Goal: Task Accomplishment & Management: Use online tool/utility

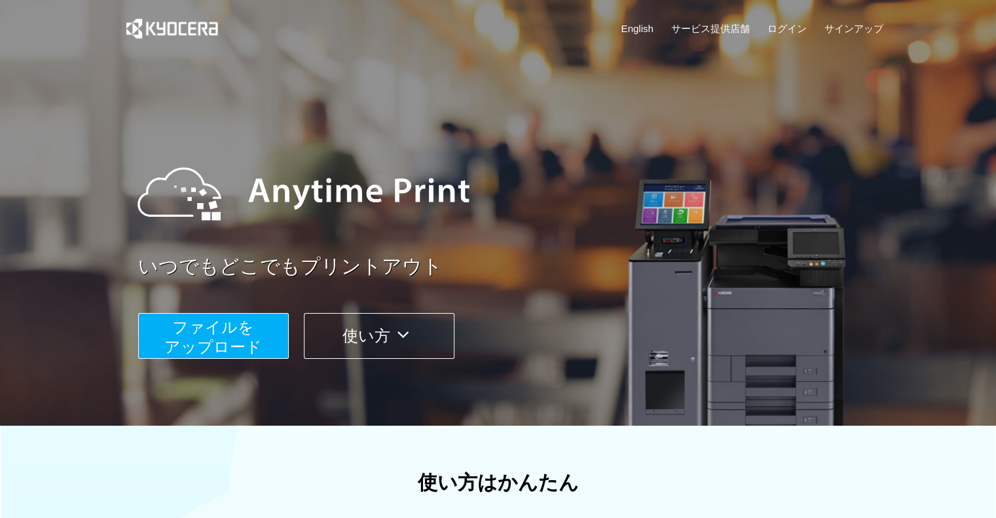
click at [254, 330] on button "ファイルを ​​アップロード" at bounding box center [213, 336] width 151 height 46
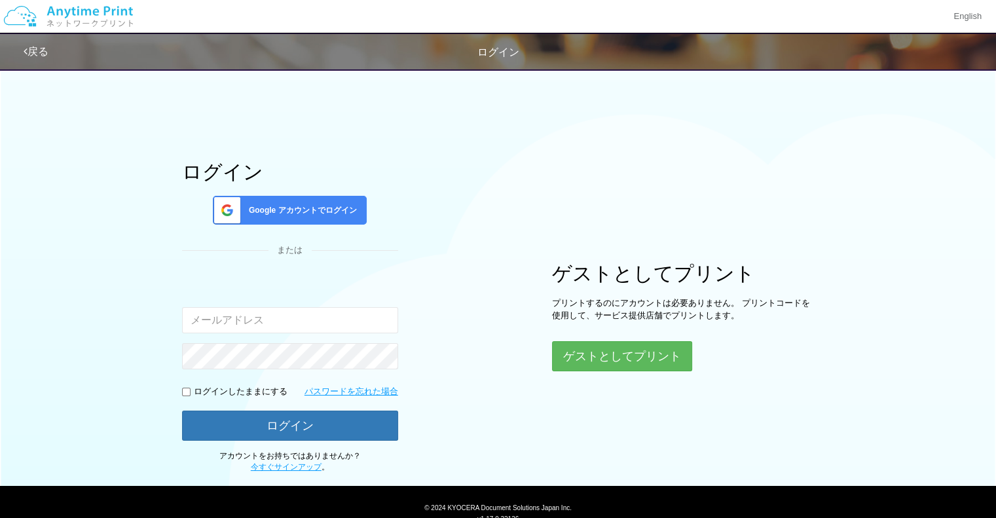
click at [345, 209] on span "Google アカウントでログイン" at bounding box center [299, 210] width 113 height 11
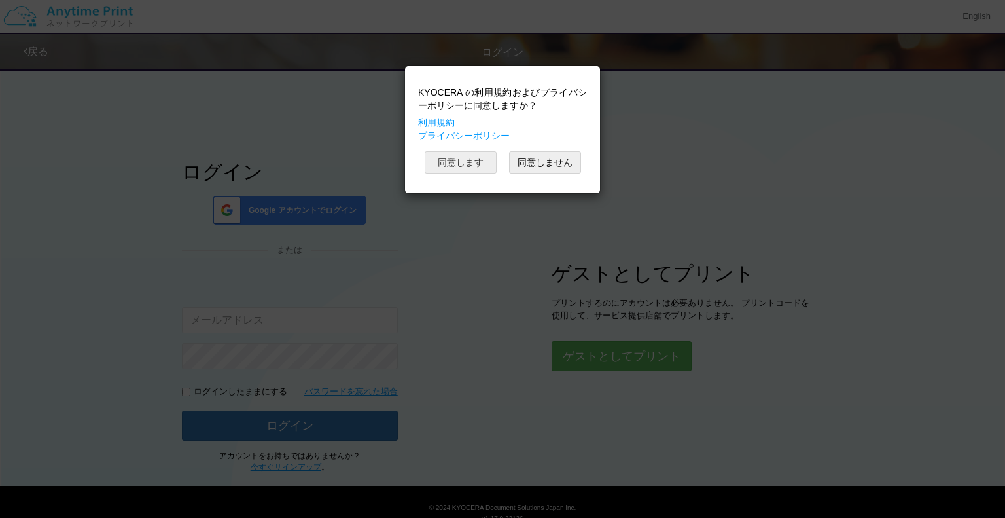
click at [484, 167] on button "同意します" at bounding box center [461, 162] width 72 height 22
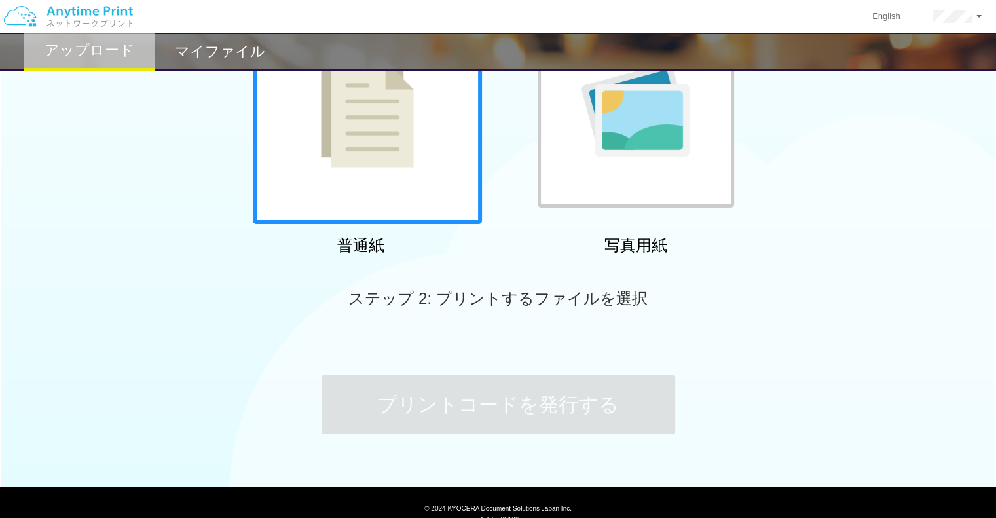
scroll to position [166, 0]
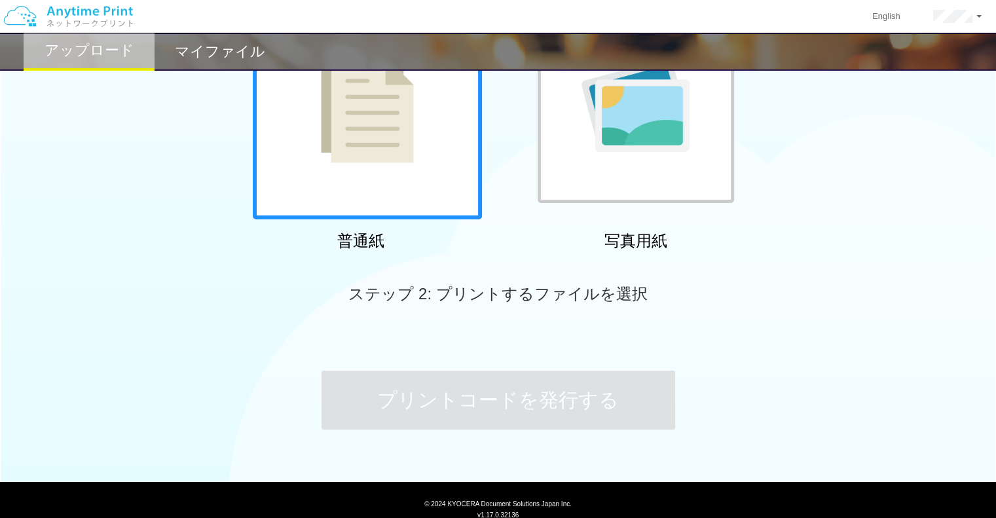
click at [359, 128] on div at bounding box center [367, 104] width 229 height 229
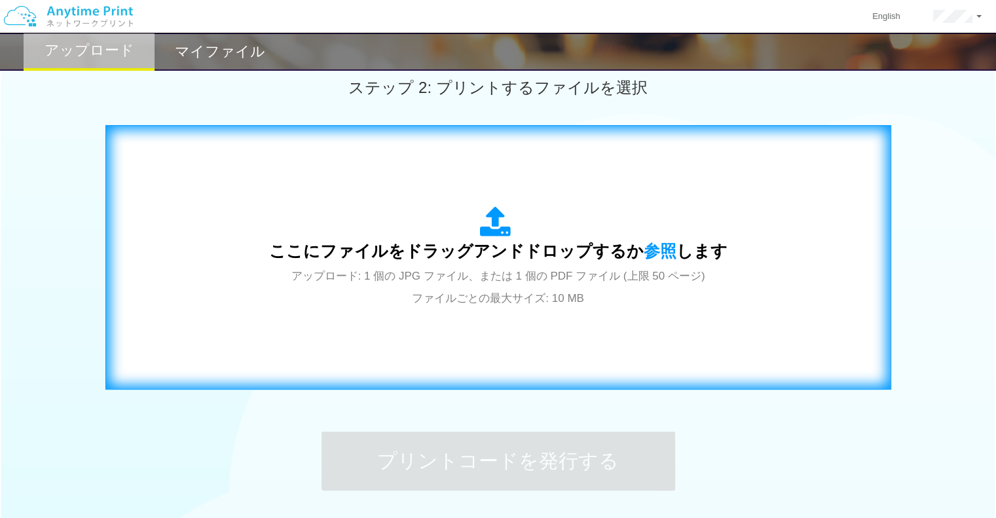
scroll to position [349, 0]
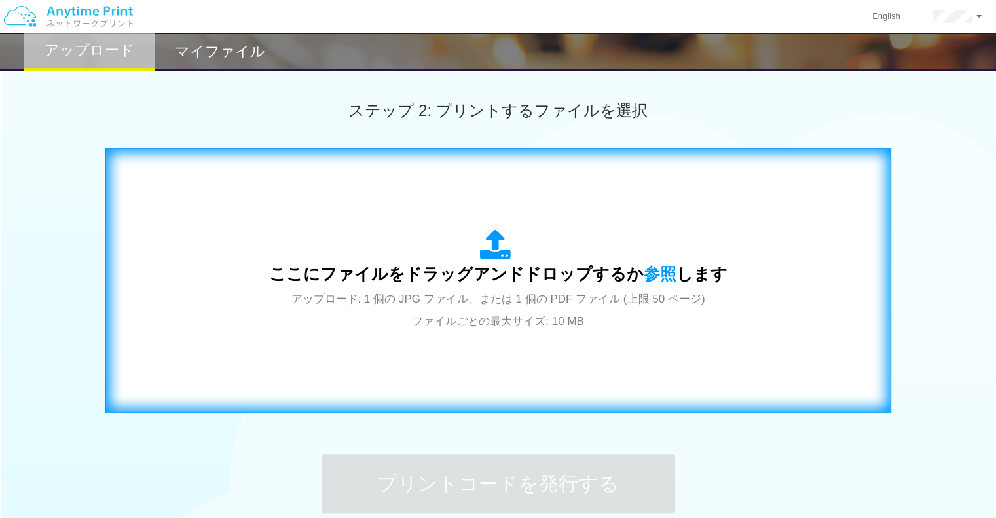
click at [565, 319] on span "アップロード: 1 個の JPG ファイル、または 1 個の PDF ファイル (上限 50 ページ) ファイルごとの最大サイズ: 10 MB" at bounding box center [498, 310] width 414 height 35
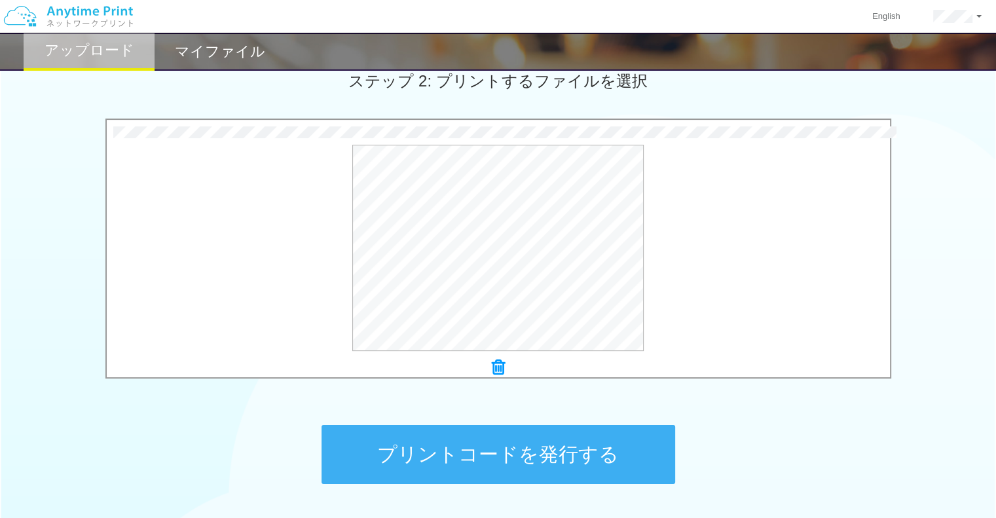
scroll to position [384, 0]
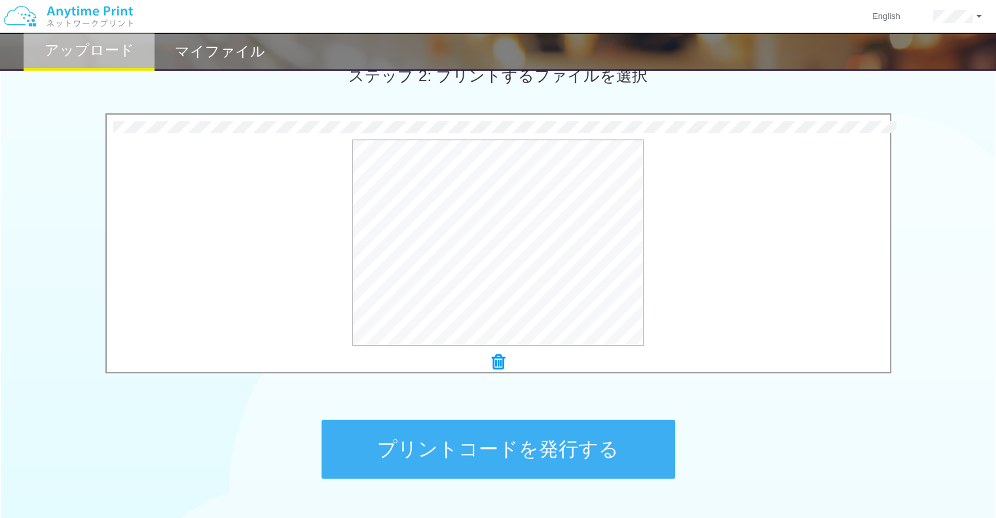
click at [557, 431] on button "プリントコードを発行する" at bounding box center [497, 449] width 353 height 59
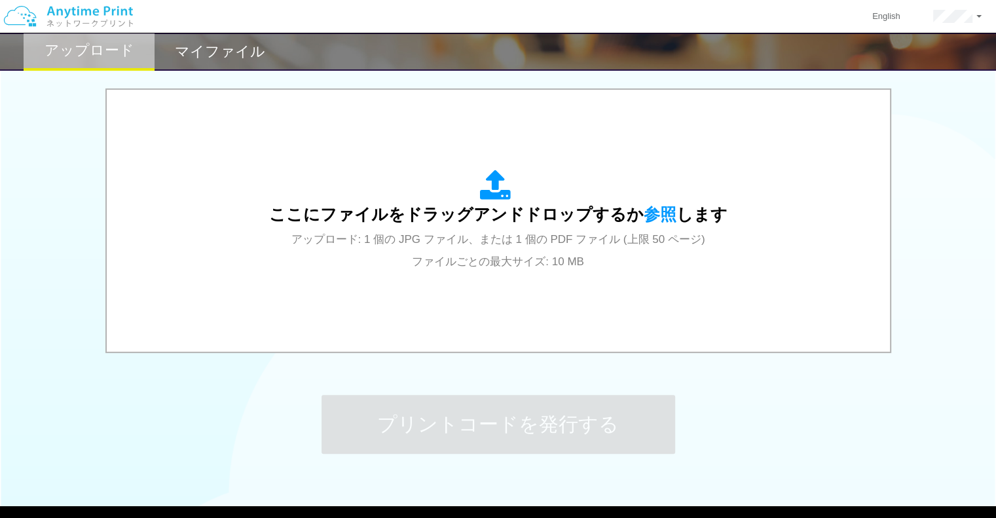
scroll to position [423, 0]
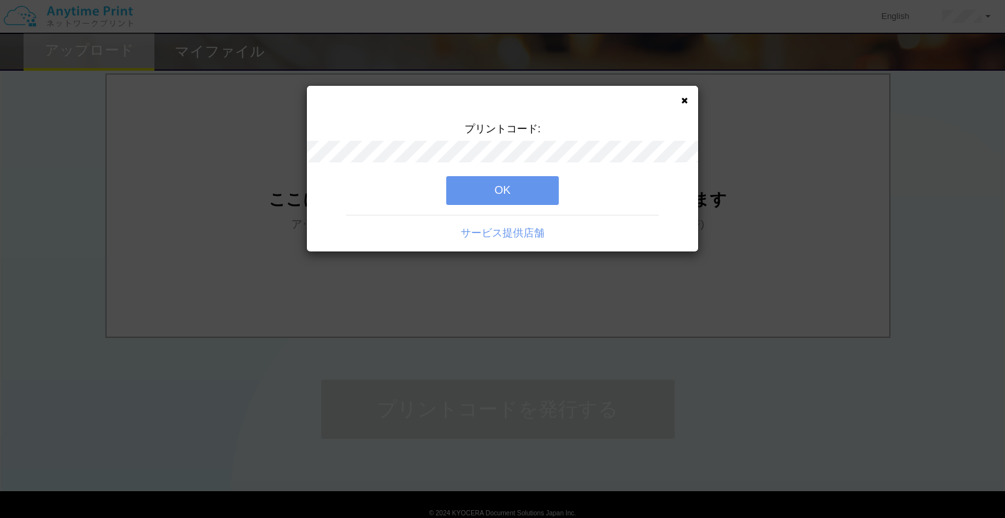
click at [544, 236] on div "プリントコード: OK サービス提供店舗" at bounding box center [502, 259] width 1005 height 518
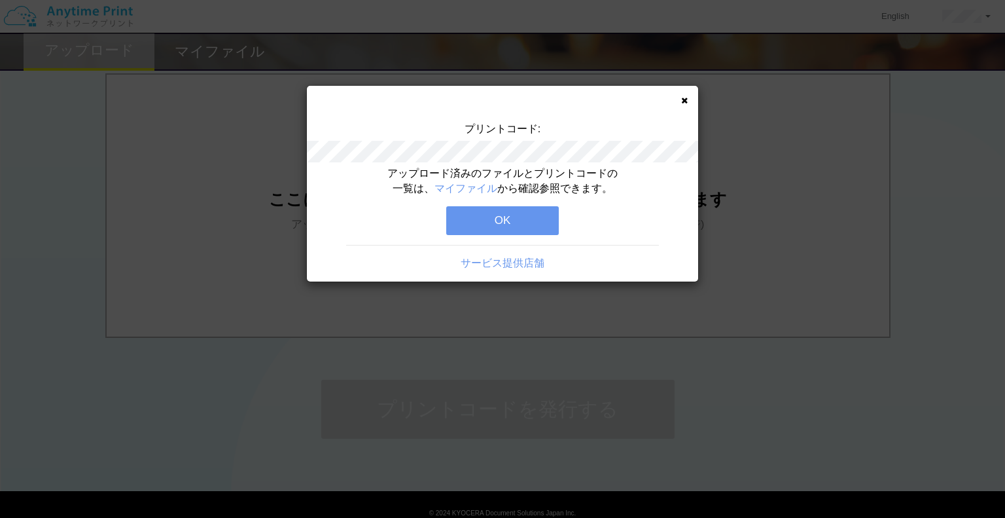
click at [500, 207] on button "OK" at bounding box center [502, 220] width 113 height 29
